Goal: Task Accomplishment & Management: Use online tool/utility

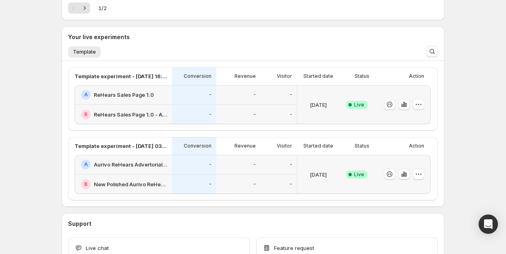
scroll to position [157, 0]
click at [168, 170] on div "A Aurivo ReHears Advertorial 7.0 (nooro) --> Sales Page 1.0" at bounding box center [122, 164] width 97 height 20
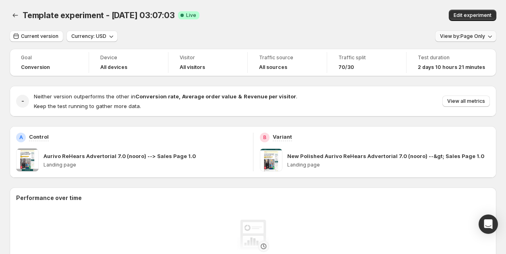
click at [441, 37] on span "View by: Page Only" at bounding box center [462, 36] width 45 height 6
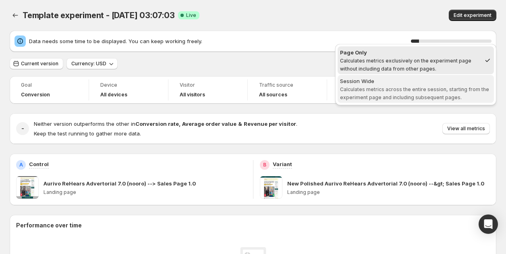
click at [405, 87] on span "Calculates metrics across the entire session, starting from the experiment page…" at bounding box center [414, 93] width 149 height 14
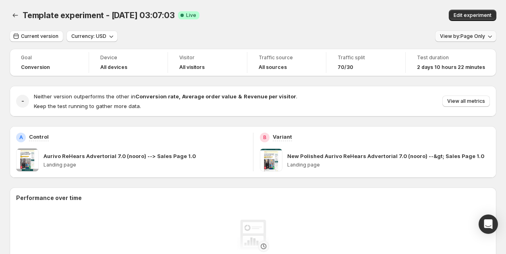
click at [451, 36] on span "View by: Page Only" at bounding box center [462, 36] width 45 height 6
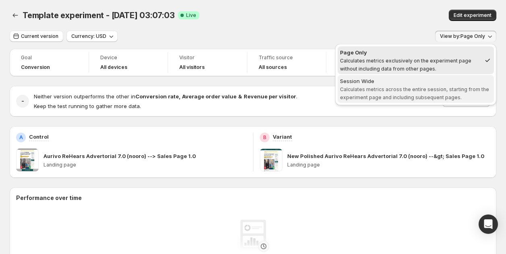
click at [434, 85] on span "Session Wide Calculates metrics across the entire session, starting from the ex…" at bounding box center [415, 89] width 151 height 24
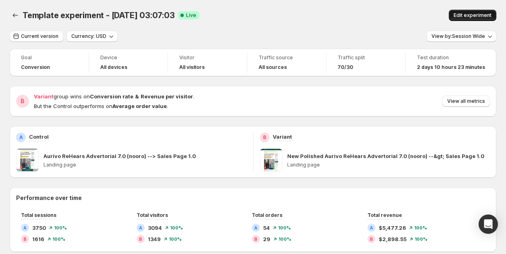
click at [456, 16] on span "Edit experiment" at bounding box center [472, 15] width 38 height 6
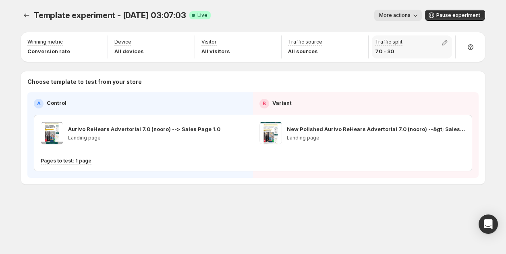
click at [393, 50] on p "70 - 30" at bounding box center [388, 51] width 27 height 8
click at [441, 42] on icon "button" at bounding box center [445, 43] width 8 height 8
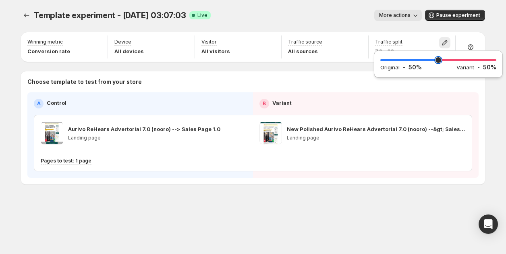
drag, startPoint x: 456, startPoint y: 58, endPoint x: 438, endPoint y: 61, distance: 17.9
type input "**"
click at [438, 61] on input "range" at bounding box center [438, 59] width 116 height 11
click at [430, 104] on div "B Variant" at bounding box center [365, 104] width 213 height 10
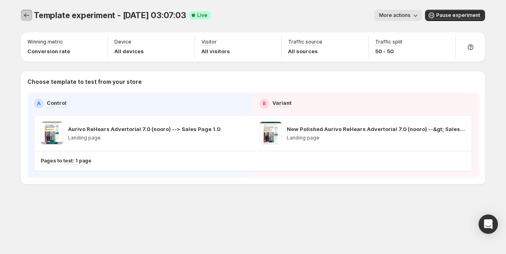
click at [26, 14] on icon "Experiments" at bounding box center [27, 15] width 8 height 8
